Goal: Download file/media

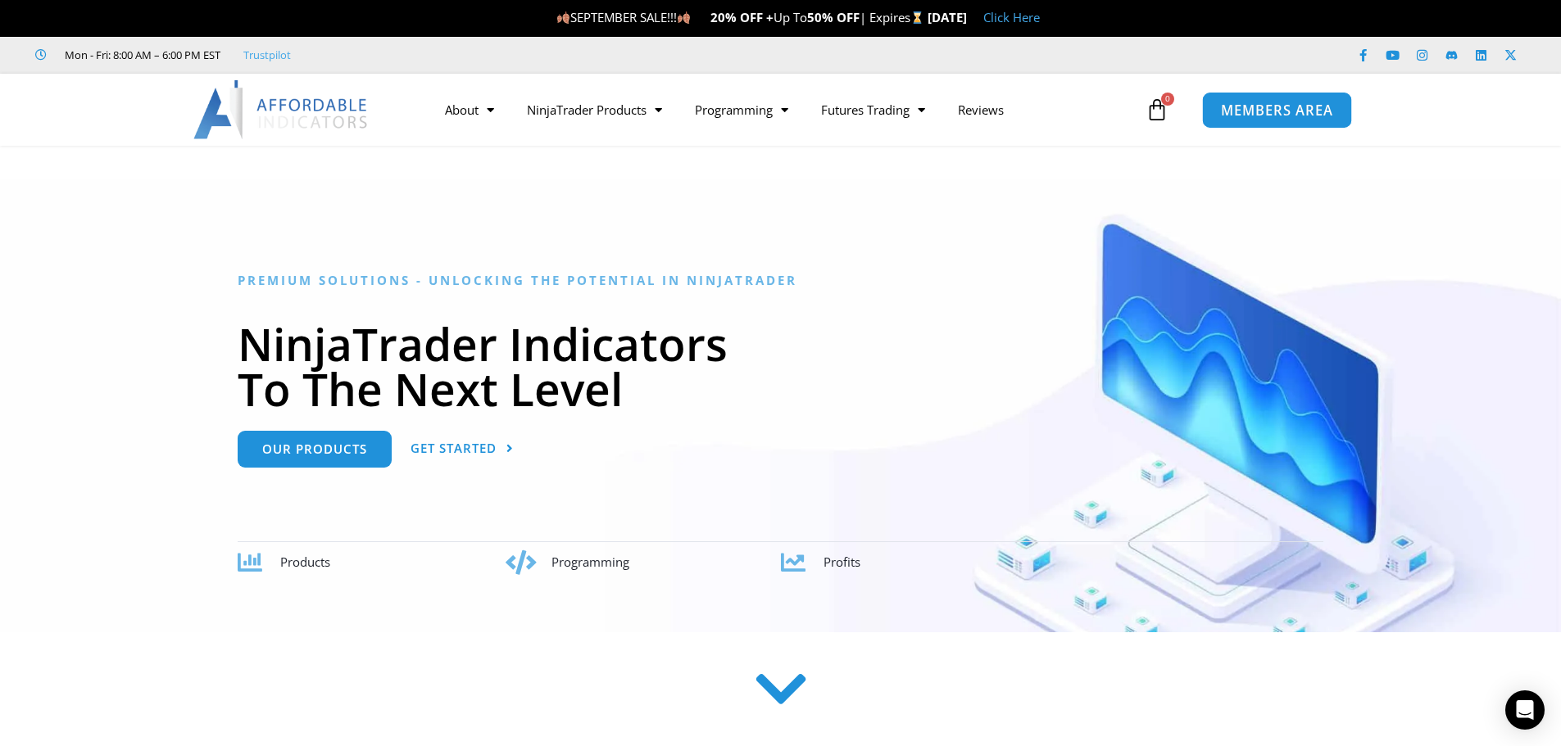
click at [1277, 110] on span "MEMBERS AREA" at bounding box center [1277, 110] width 112 height 14
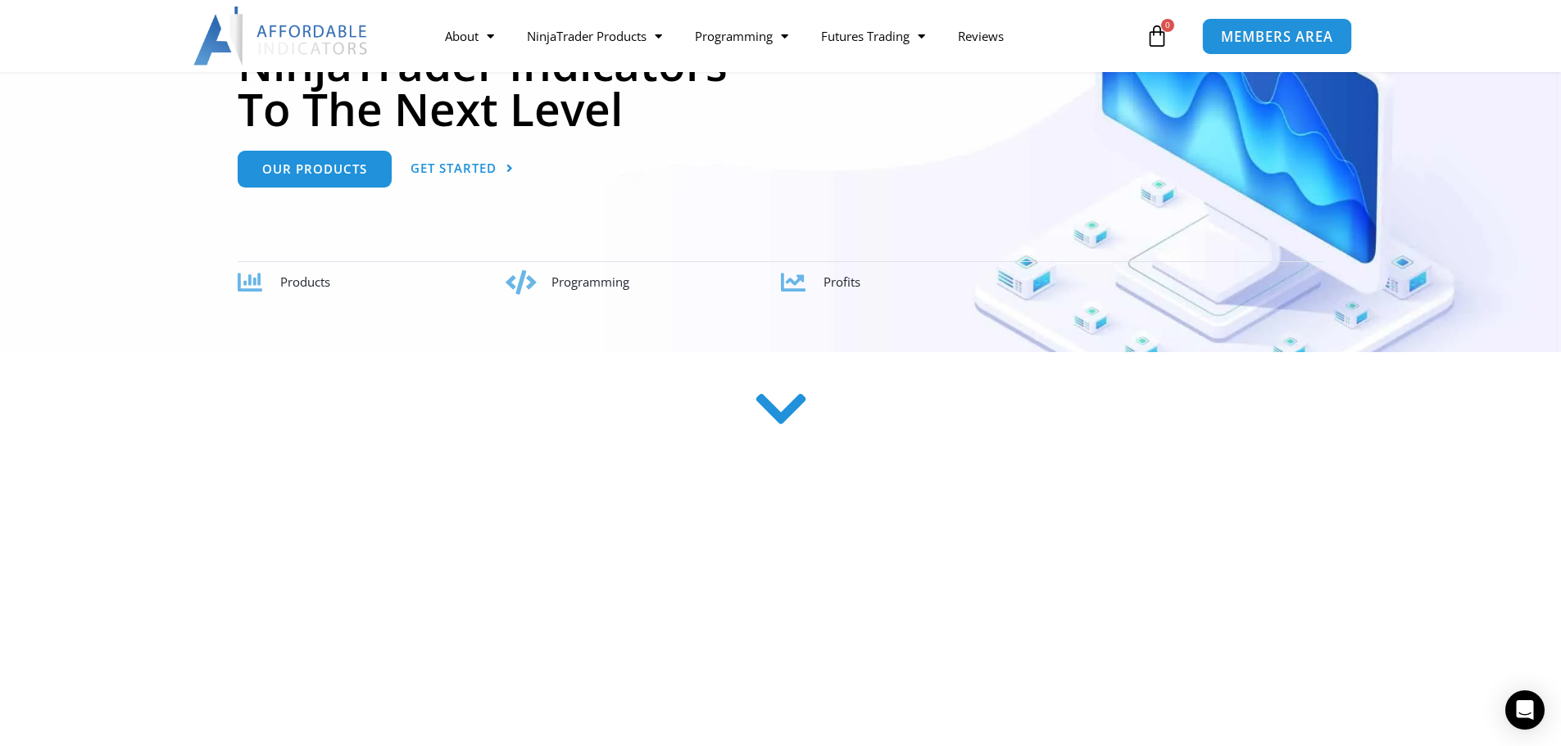
scroll to position [410, 0]
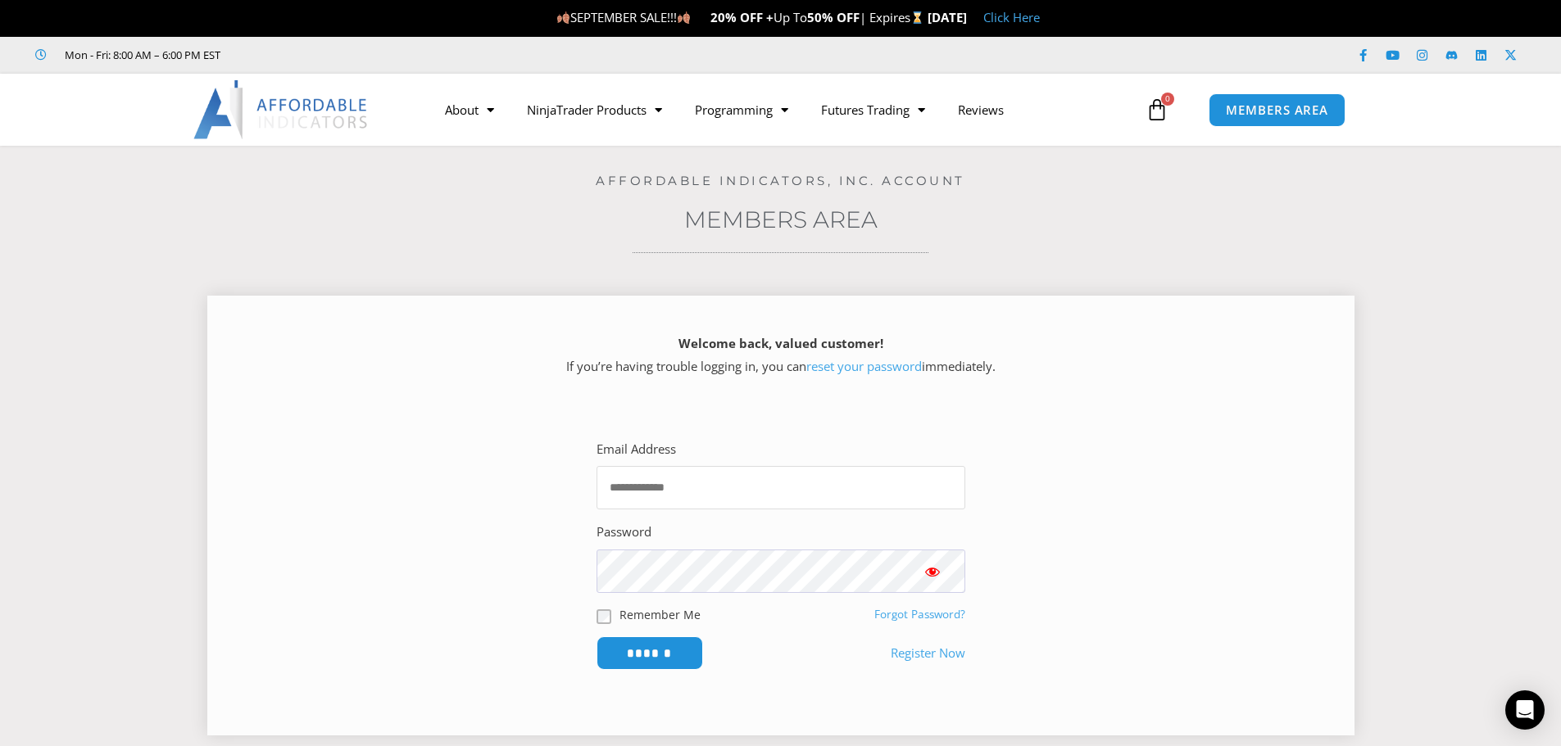
click at [677, 492] on input "Email Address" at bounding box center [780, 487] width 369 height 43
type input "**********"
click at [650, 657] on input "******" at bounding box center [649, 653] width 112 height 35
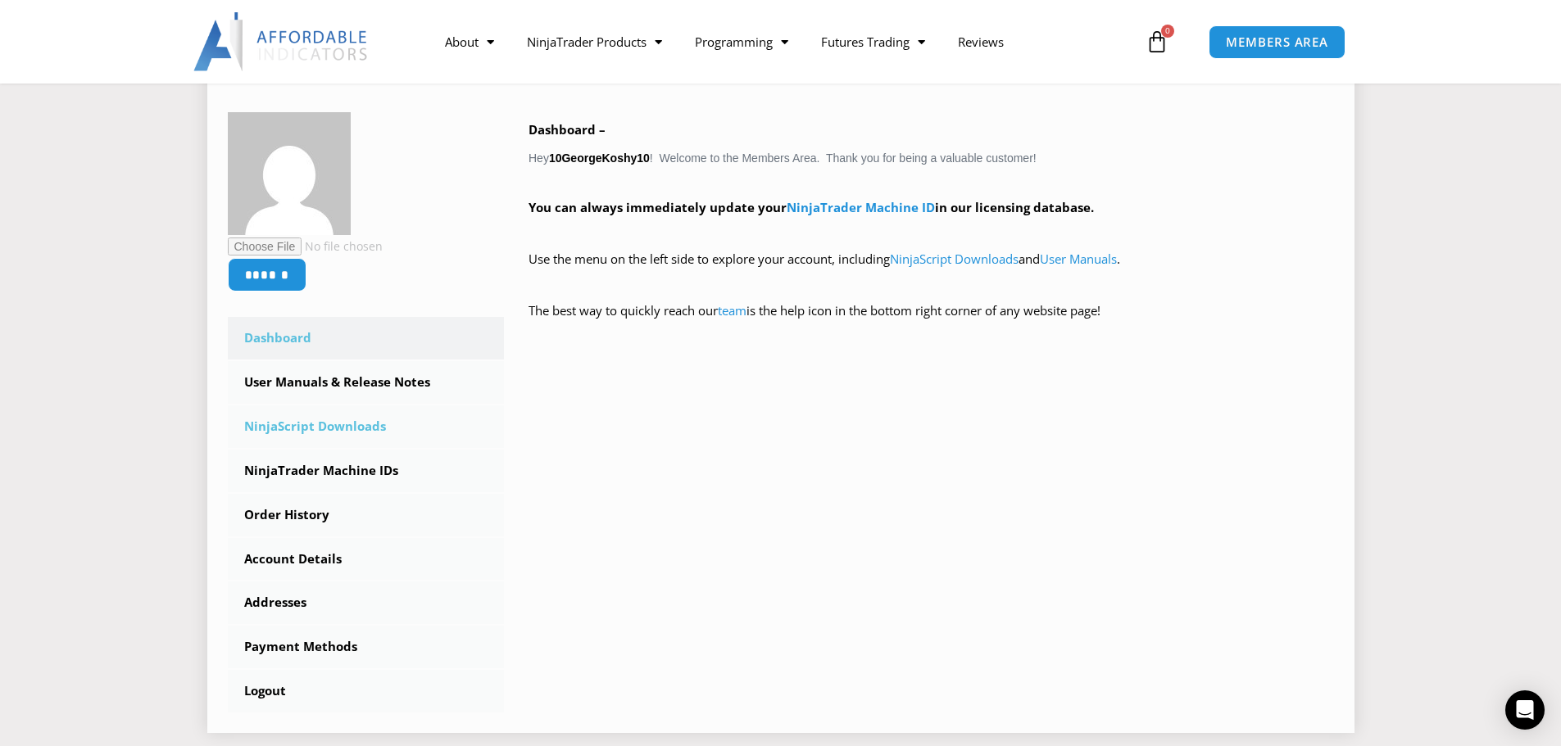
scroll to position [246, 0]
click at [333, 424] on link "NinjaScript Downloads" at bounding box center [366, 426] width 277 height 43
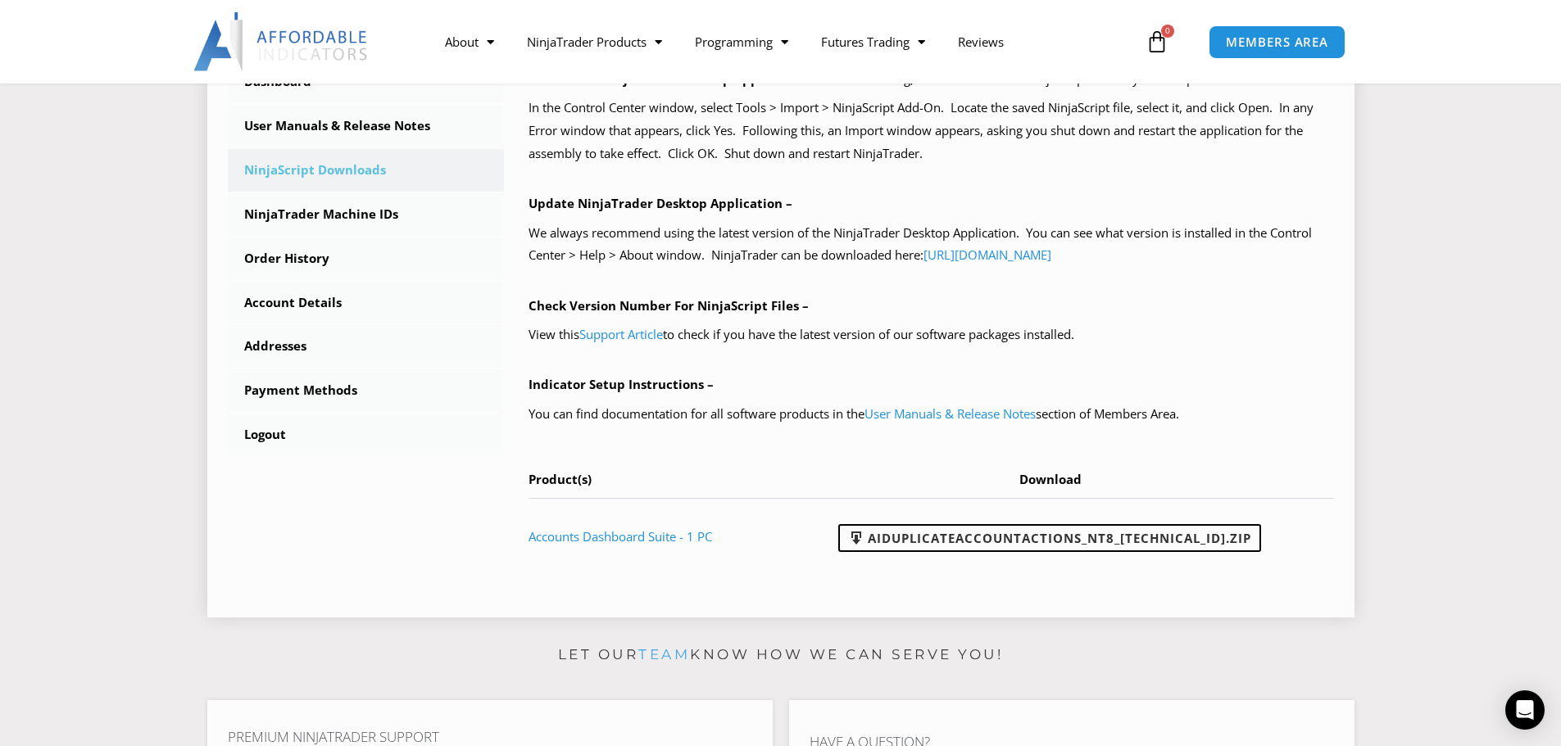
scroll to position [492, 0]
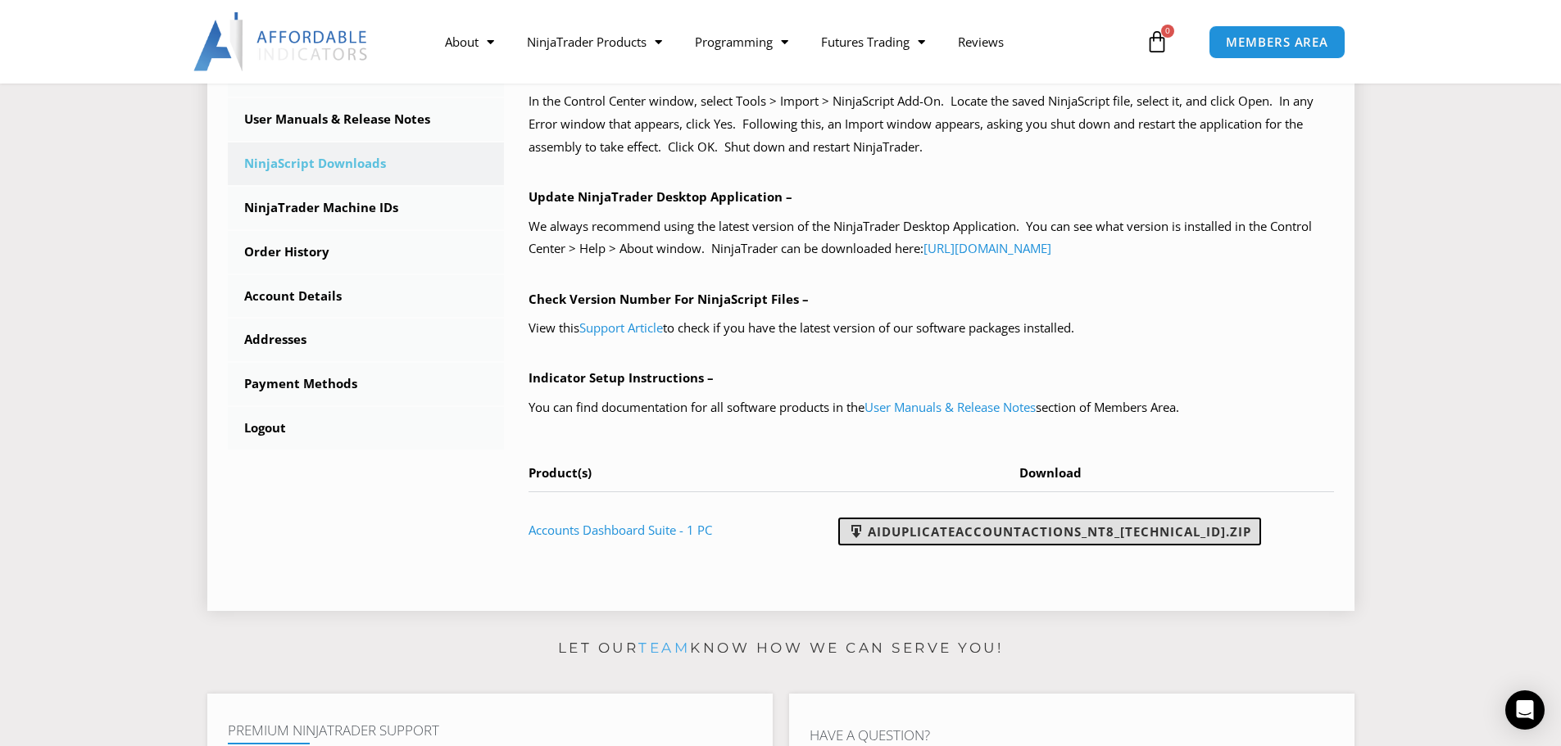
click at [978, 533] on link "AIDuplicateAccountActions_NT8_25.2.5.1.zip" at bounding box center [1049, 532] width 423 height 28
click at [620, 529] on link "Accounts Dashboard Suite - 1 PC" at bounding box center [620, 530] width 184 height 16
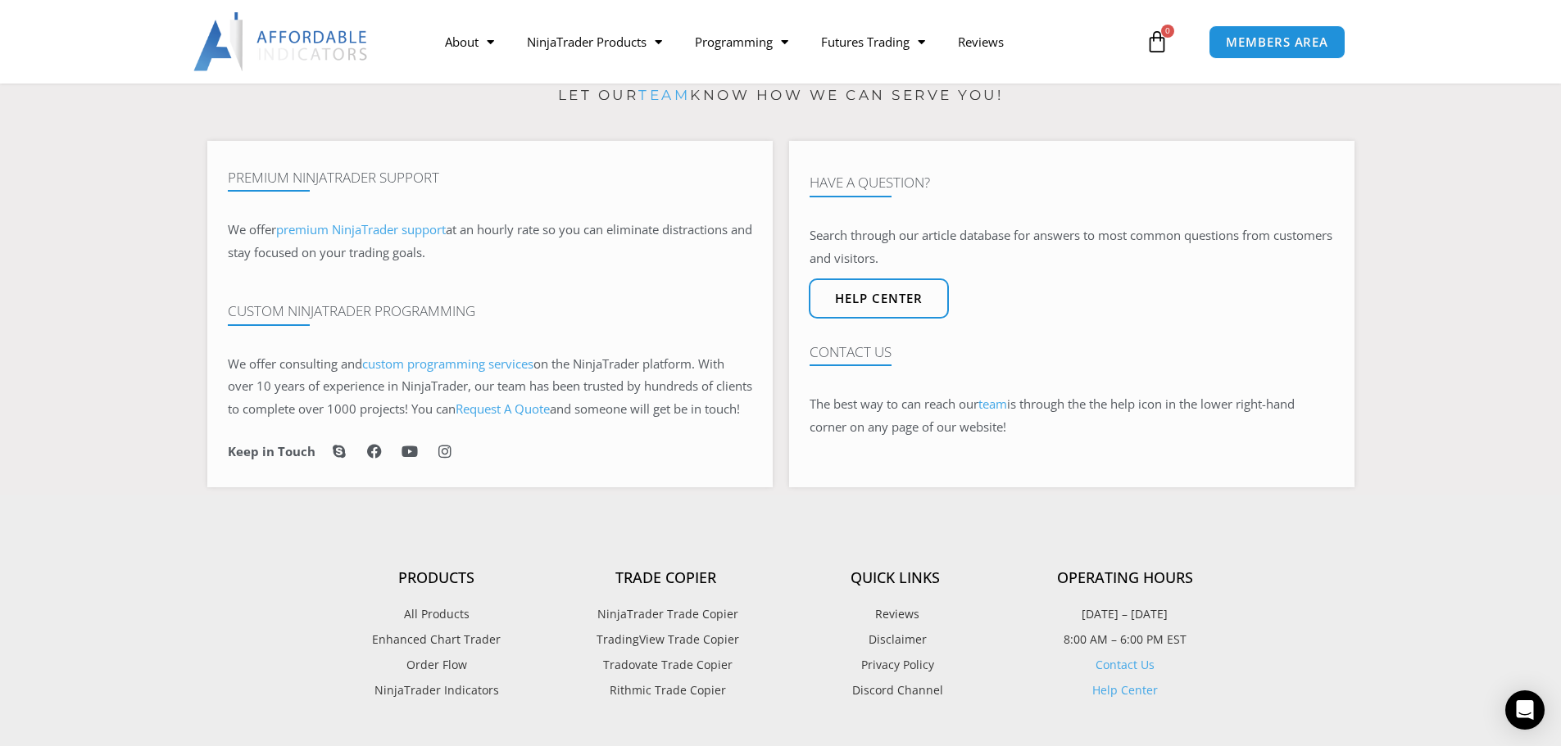
scroll to position [1065, 0]
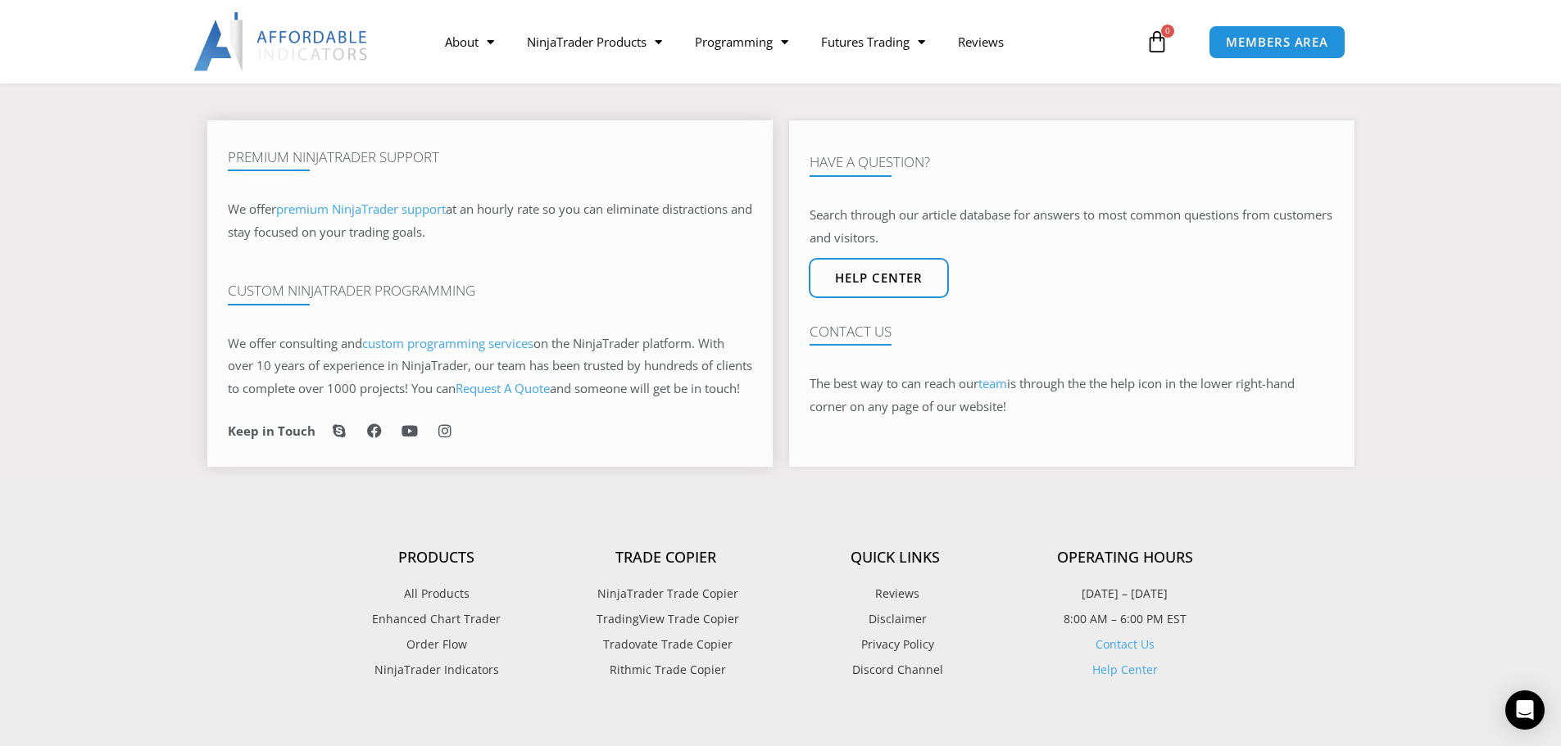
click at [433, 208] on span "premium NinjaTrader support" at bounding box center [361, 209] width 170 height 16
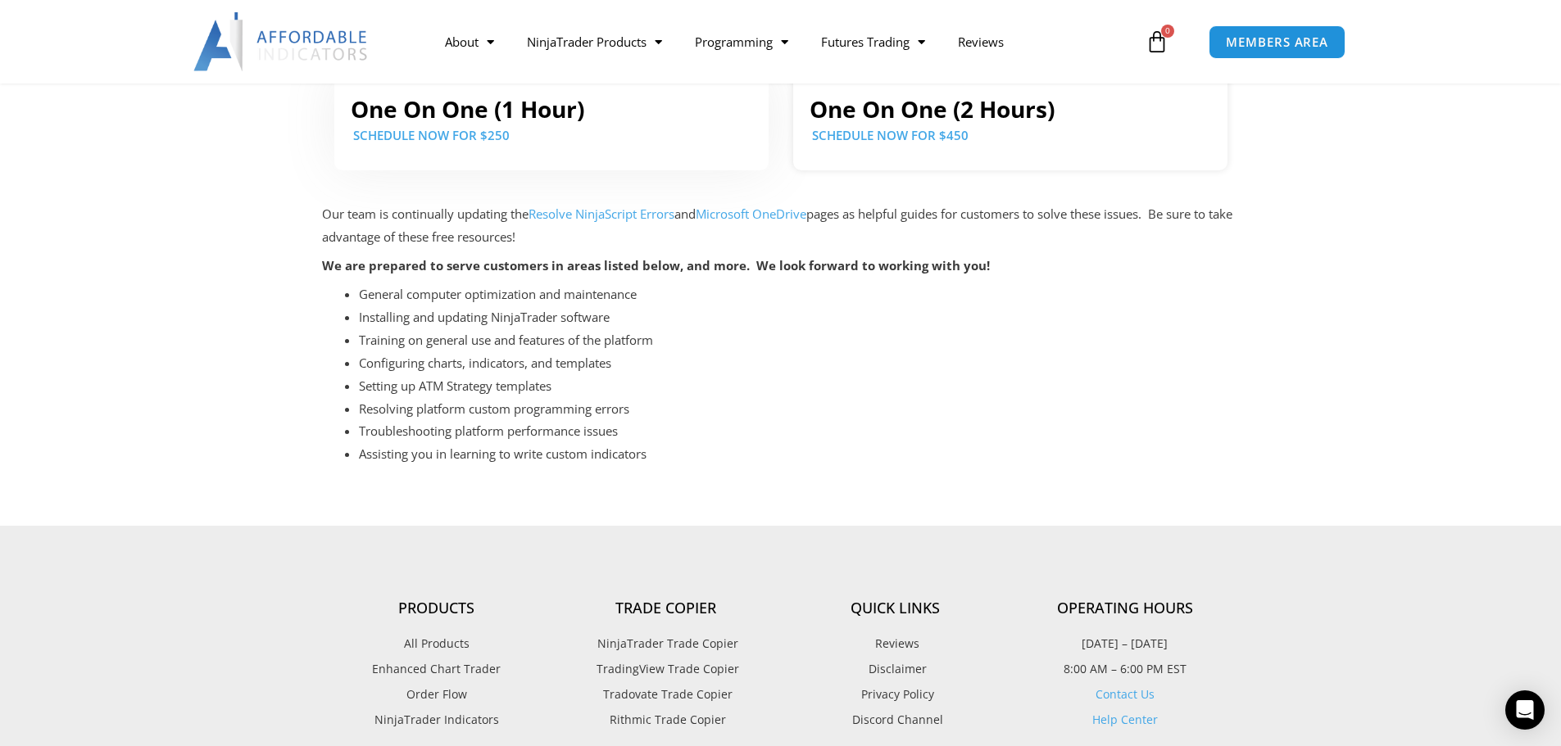
scroll to position [492, 0]
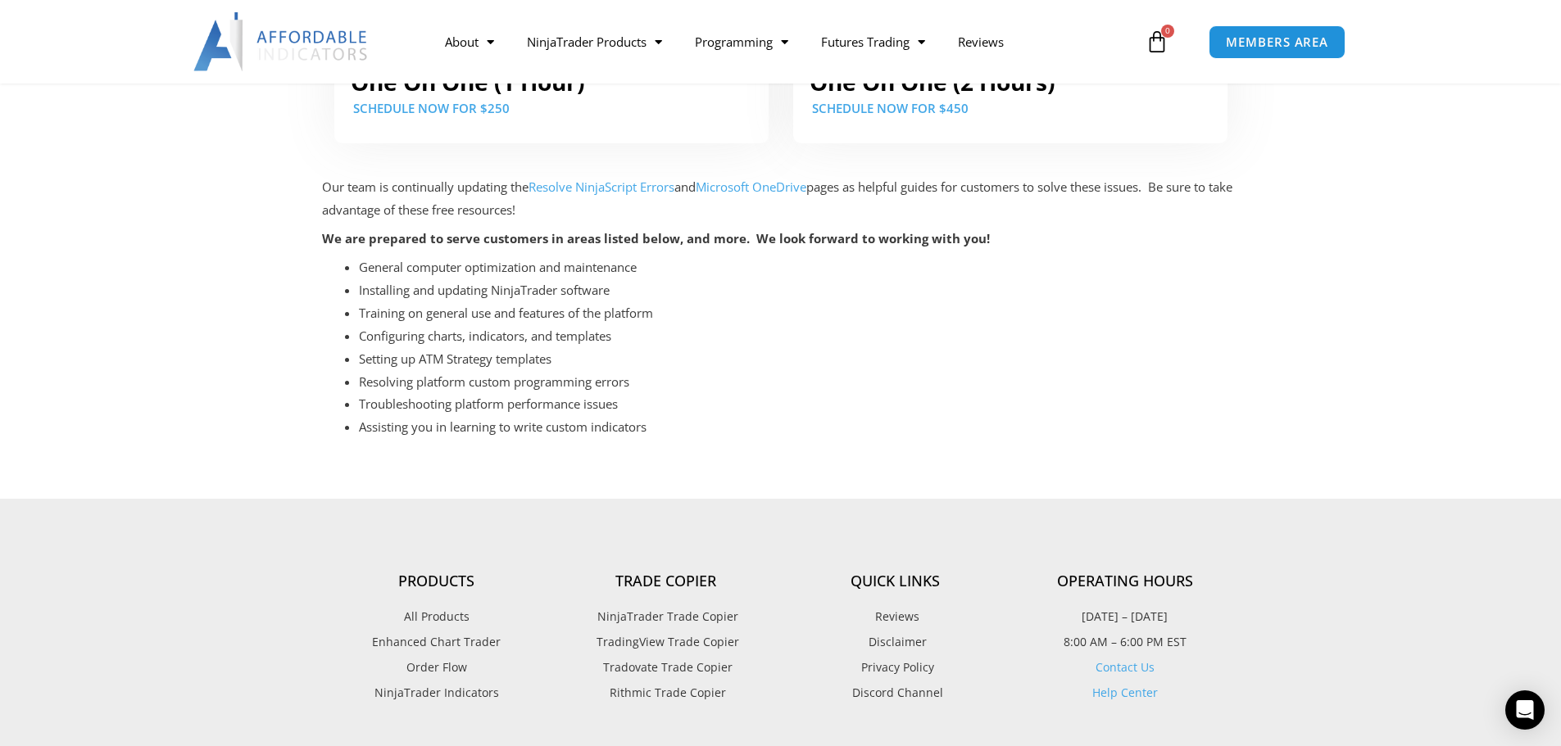
click at [706, 606] on span "NinjaTrader Trade Copier" at bounding box center [665, 616] width 145 height 21
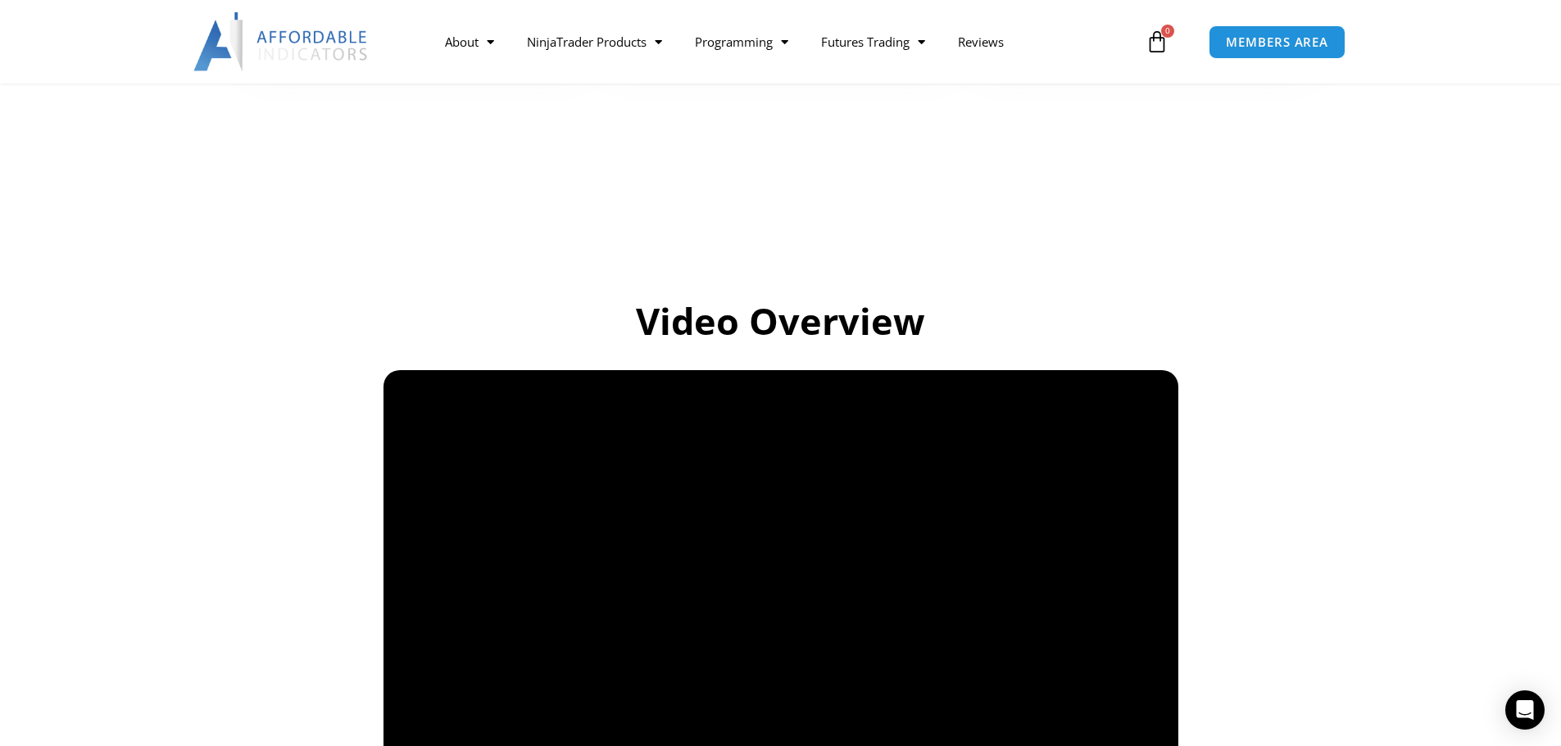
scroll to position [1147, 0]
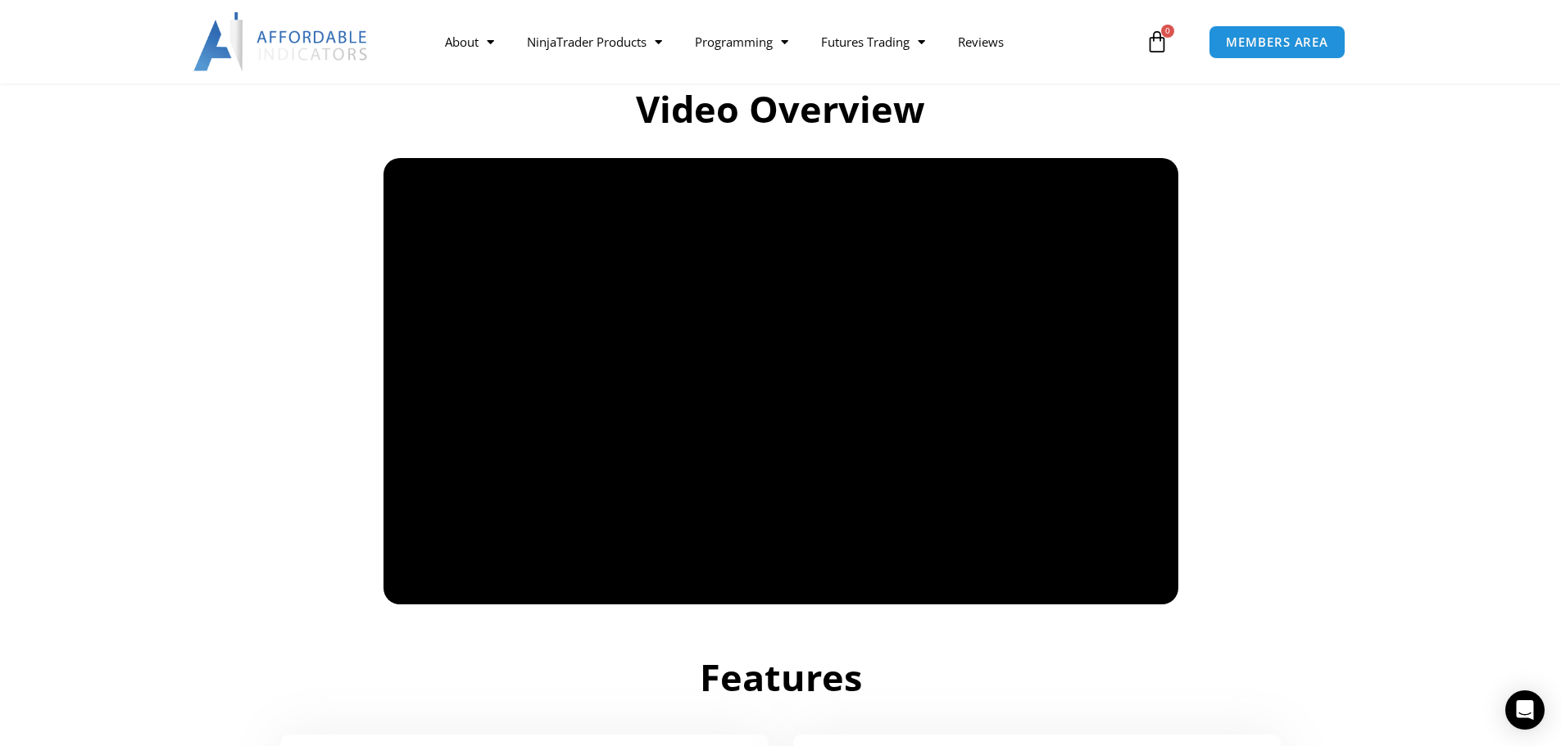
click at [1008, 656] on h2 "Features" at bounding box center [781, 678] width 918 height 48
